Goal: Information Seeking & Learning: Learn about a topic

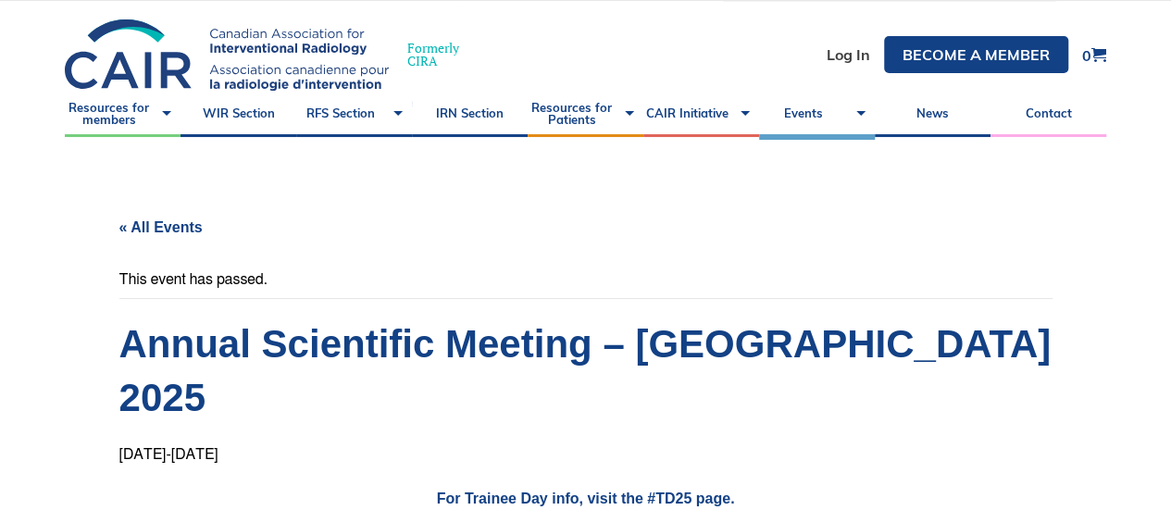
scroll to position [39, 0]
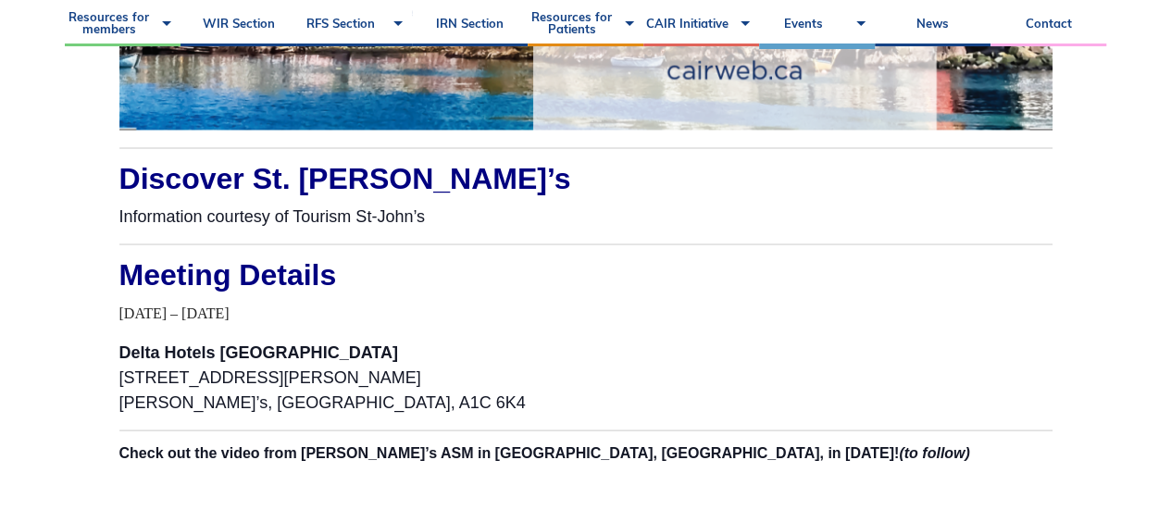
scroll to position [1659, 0]
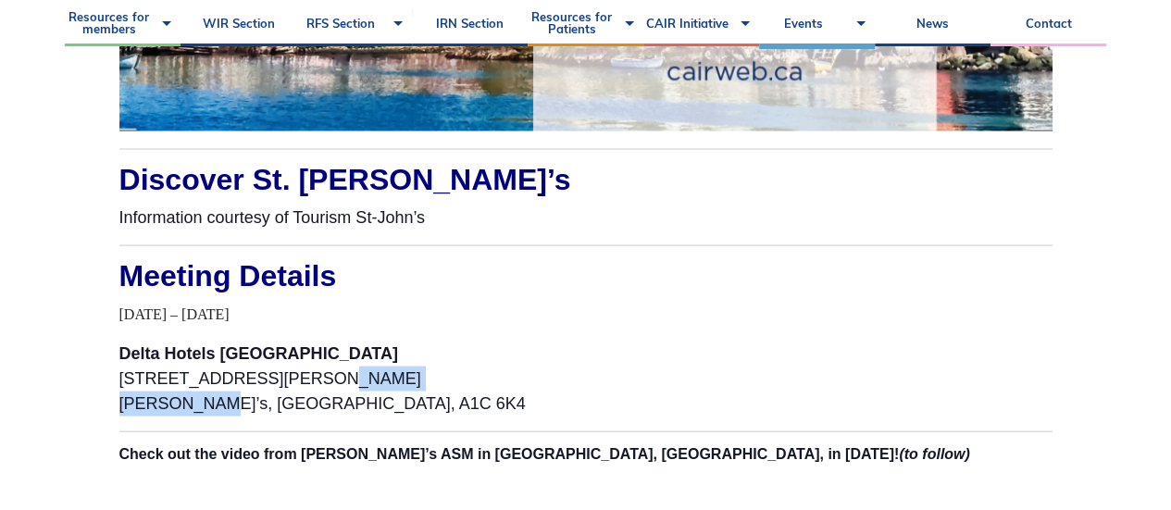
drag, startPoint x: 299, startPoint y: 375, endPoint x: 198, endPoint y: 405, distance: 105.2
click at [198, 405] on span "Delta Hotels St. John’s Conference Centre 120 New Gower Street, St. John’s, NL,…" at bounding box center [322, 378] width 407 height 69
copy span "St. John’s, NL"
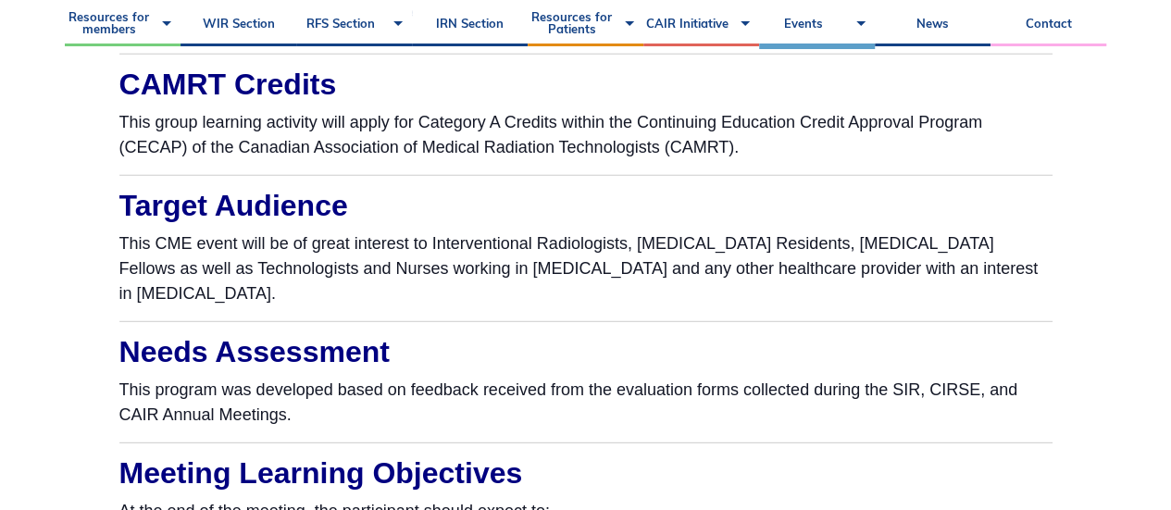
scroll to position [2415, 0]
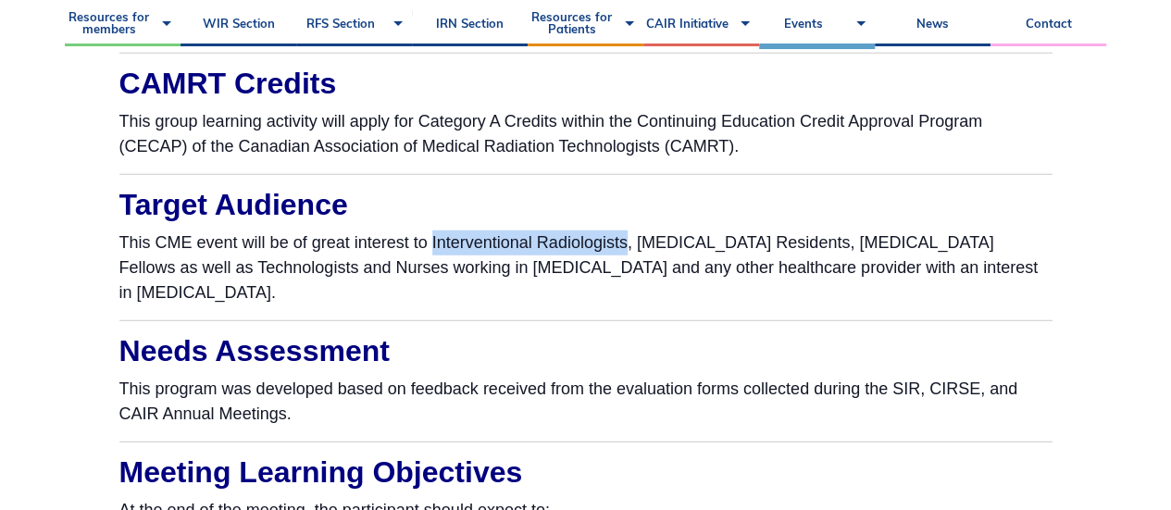
drag, startPoint x: 432, startPoint y: 237, endPoint x: 626, endPoint y: 252, distance: 195.0
click at [626, 252] on p "This CME event will be of great interest to Interventional Radiologists, [MEDIC…" at bounding box center [585, 268] width 933 height 75
copy p "Interventional Radiologists"
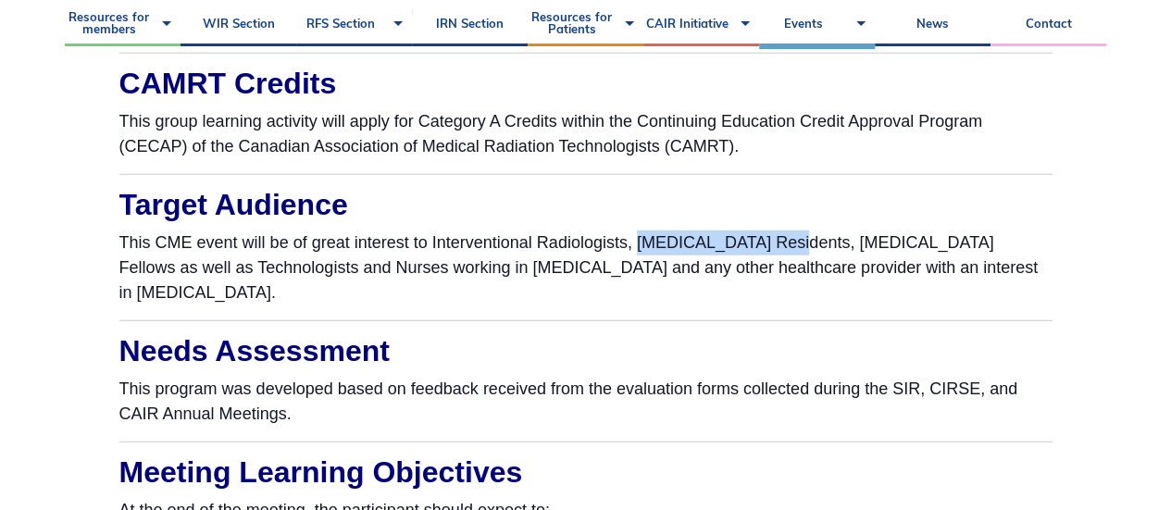
drag, startPoint x: 636, startPoint y: 240, endPoint x: 786, endPoint y: 242, distance: 150.0
click at [786, 242] on p "This CME event will be of great interest to Interventional Radiologists, [MEDIC…" at bounding box center [585, 268] width 933 height 75
copy p "Radiology Residents"
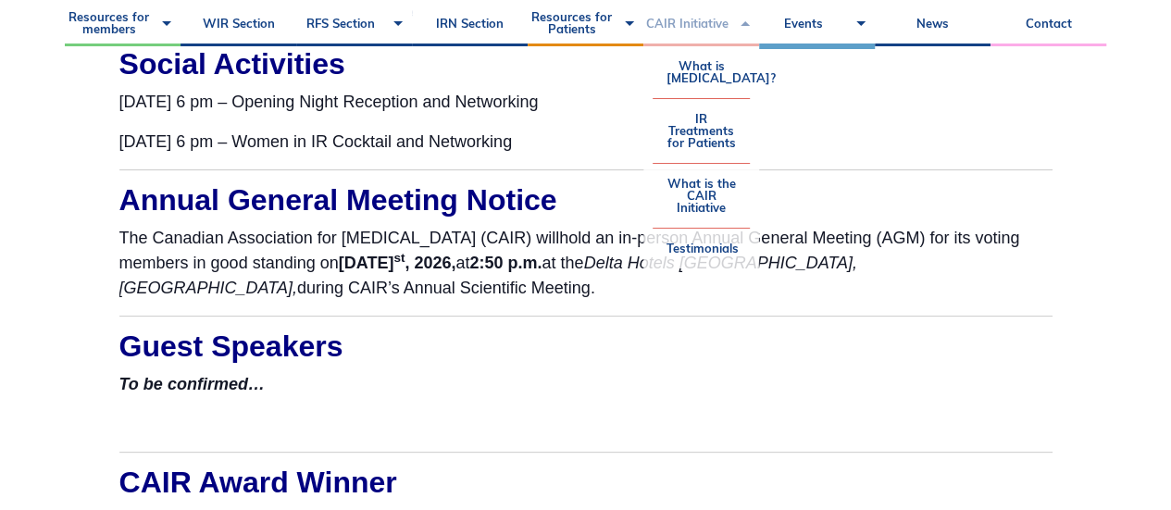
scroll to position [3645, 0]
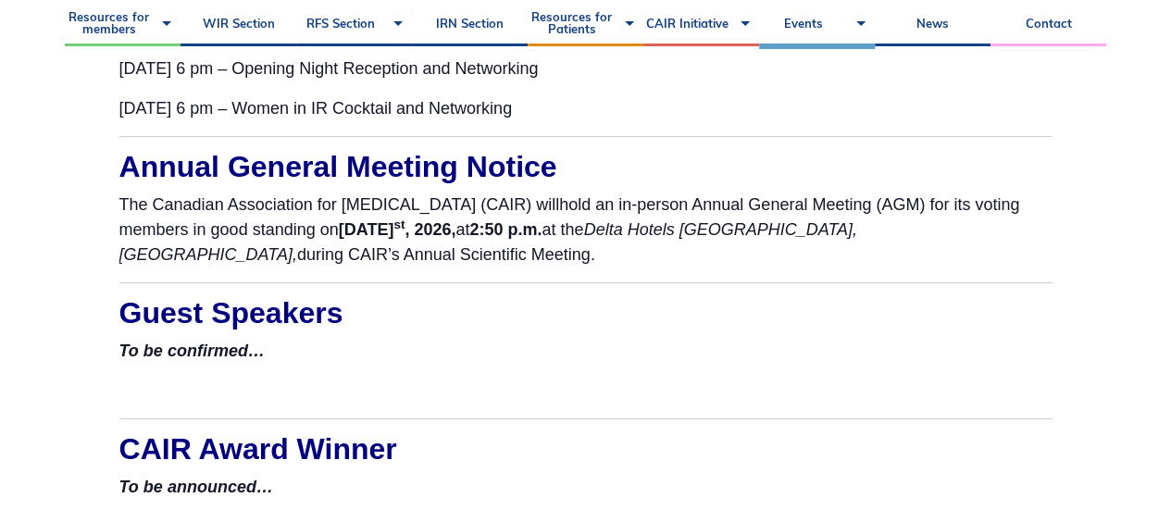
click at [503, 324] on h2 "Guest Speakers" at bounding box center [585, 313] width 933 height 30
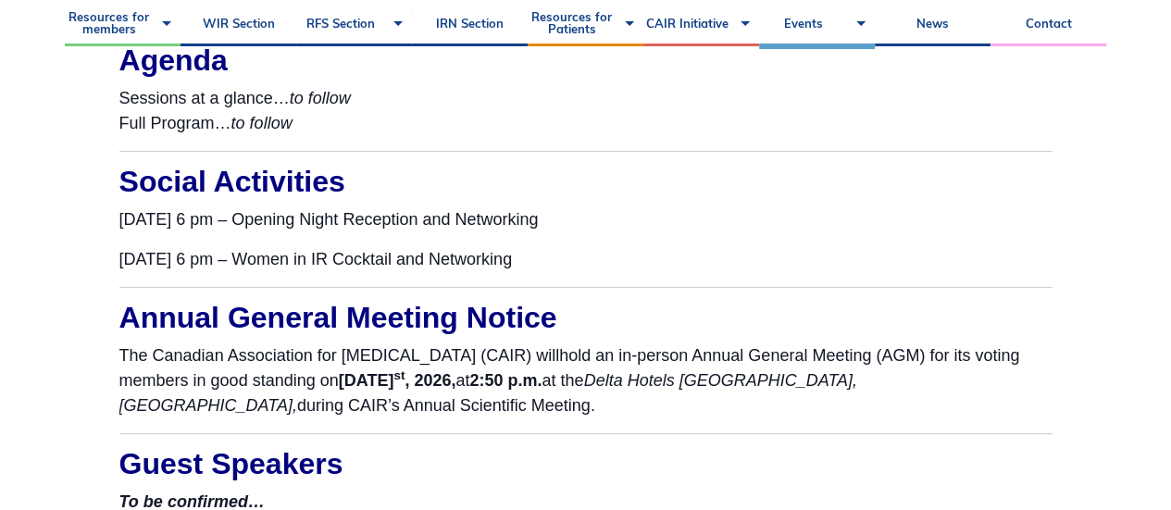
scroll to position [3450, 0]
